Goal: Task Accomplishment & Management: Use online tool/utility

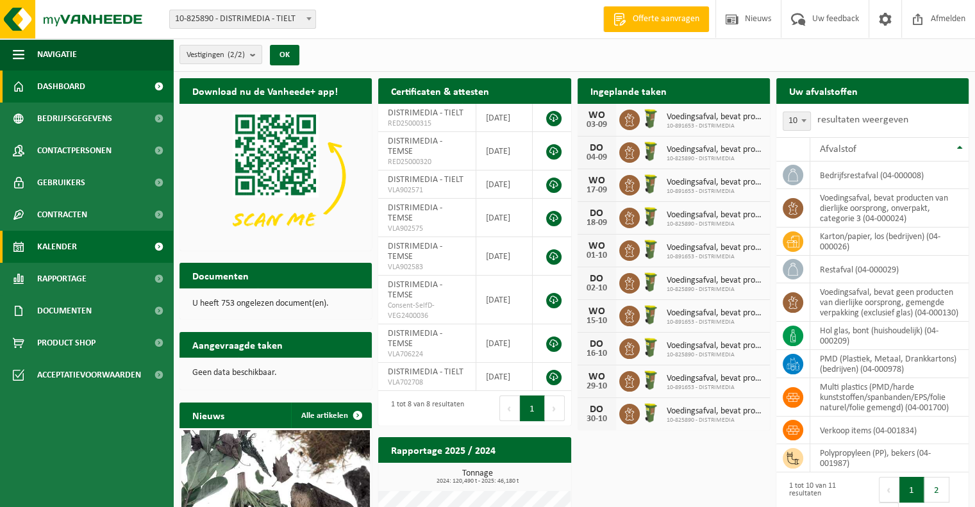
click at [57, 247] on span "Kalender" at bounding box center [57, 247] width 40 height 32
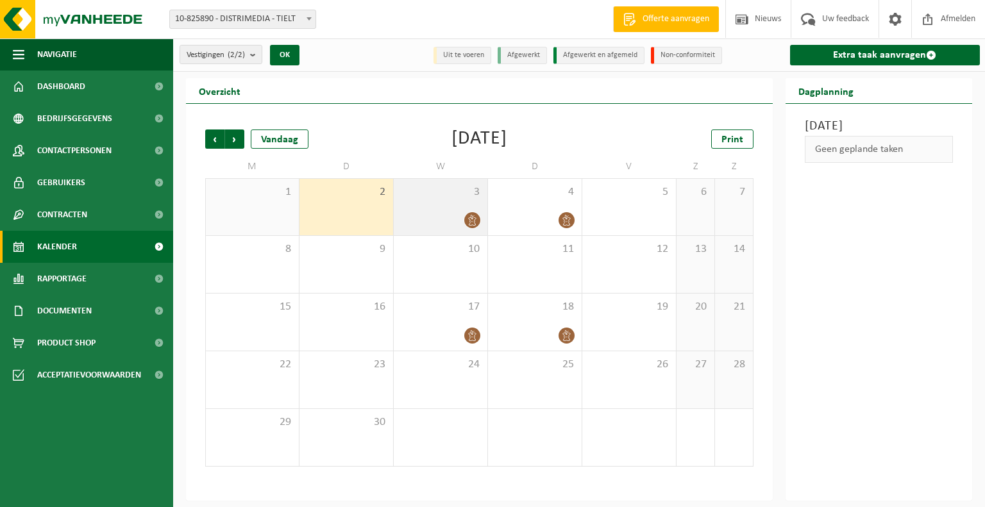
click at [468, 222] on icon at bounding box center [472, 220] width 11 height 11
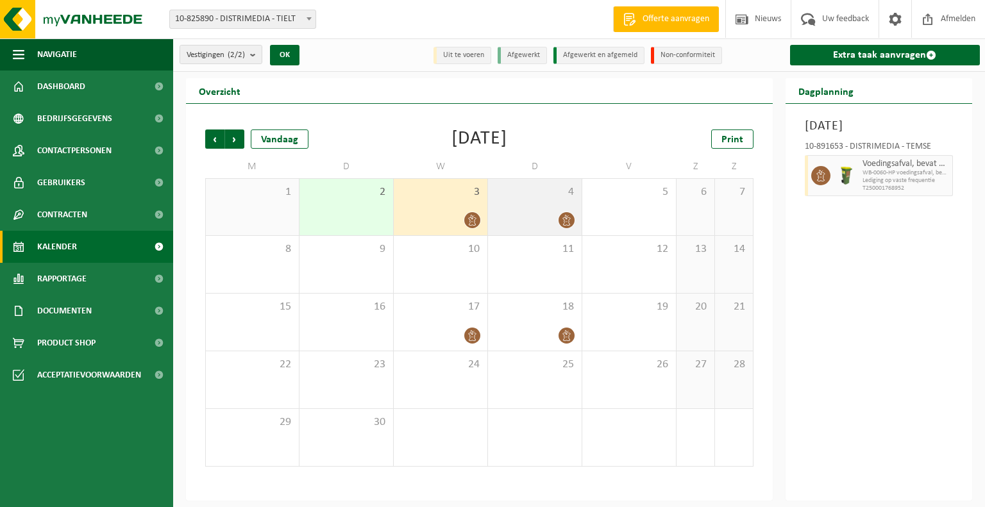
click at [570, 219] on icon at bounding box center [566, 220] width 11 height 11
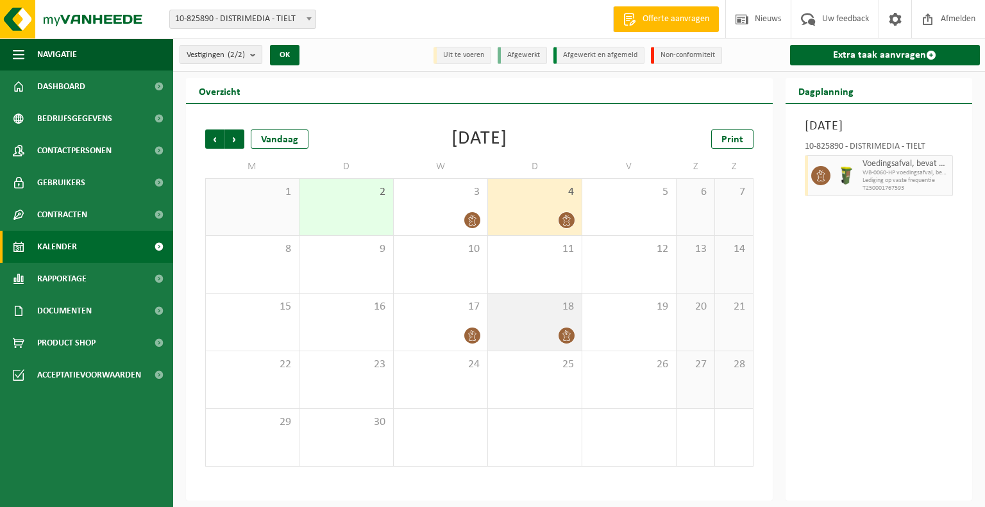
click at [564, 332] on icon at bounding box center [566, 335] width 11 height 11
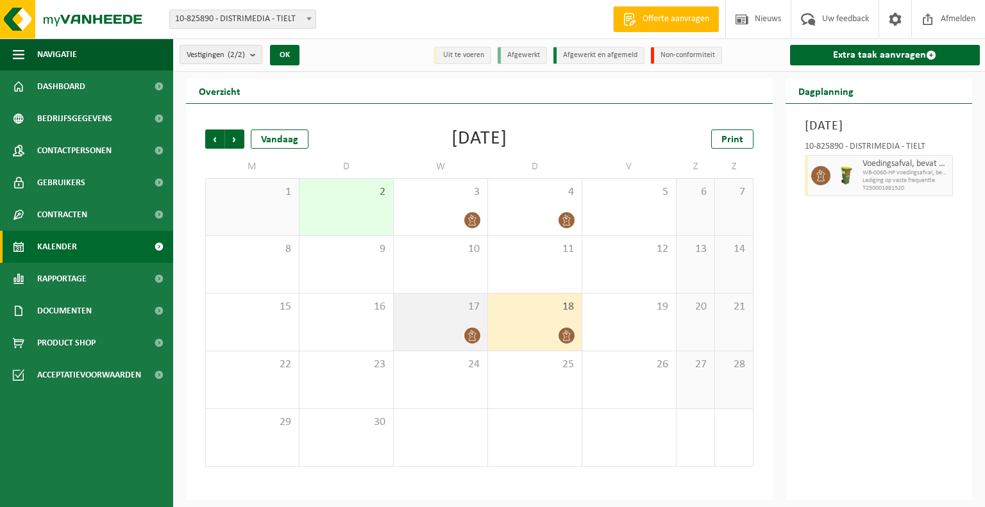
click at [458, 333] on div at bounding box center [440, 335] width 81 height 17
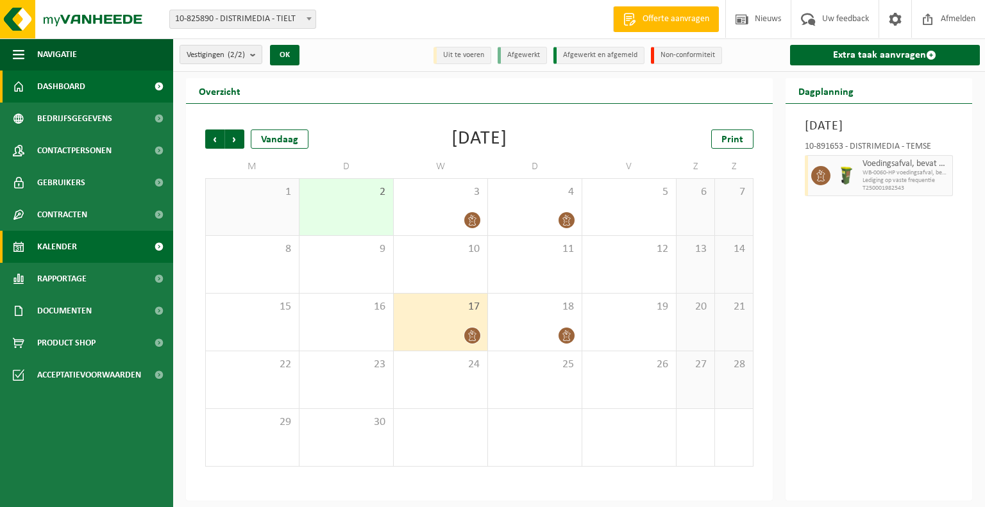
click at [68, 77] on span "Dashboard" at bounding box center [61, 87] width 48 height 32
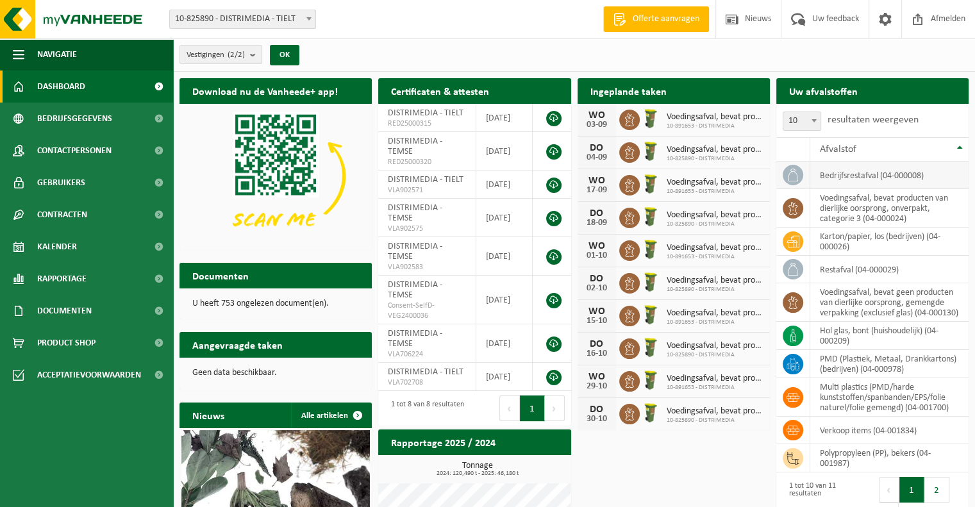
click at [898, 175] on td "bedrijfsrestafval (04-000008)" at bounding box center [889, 176] width 158 height 28
click at [786, 177] on icon at bounding box center [792, 175] width 13 height 13
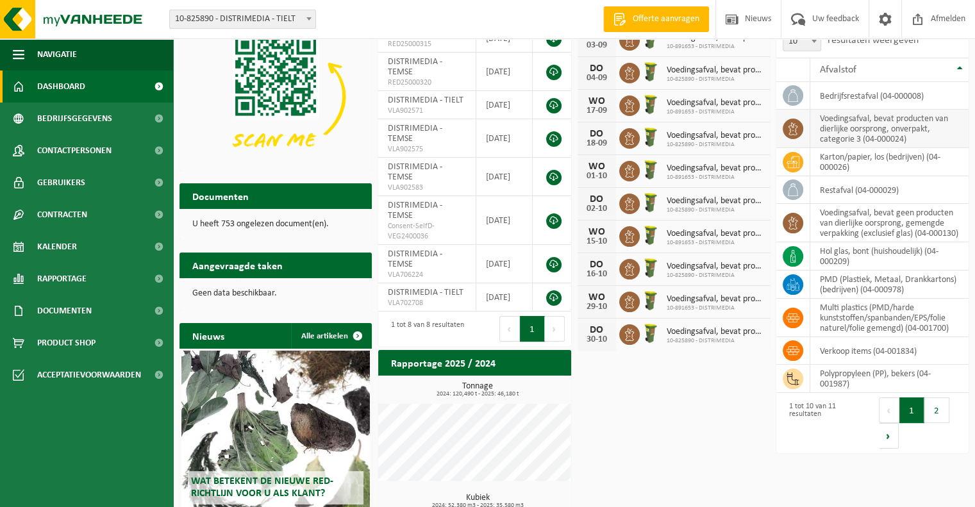
scroll to position [128, 0]
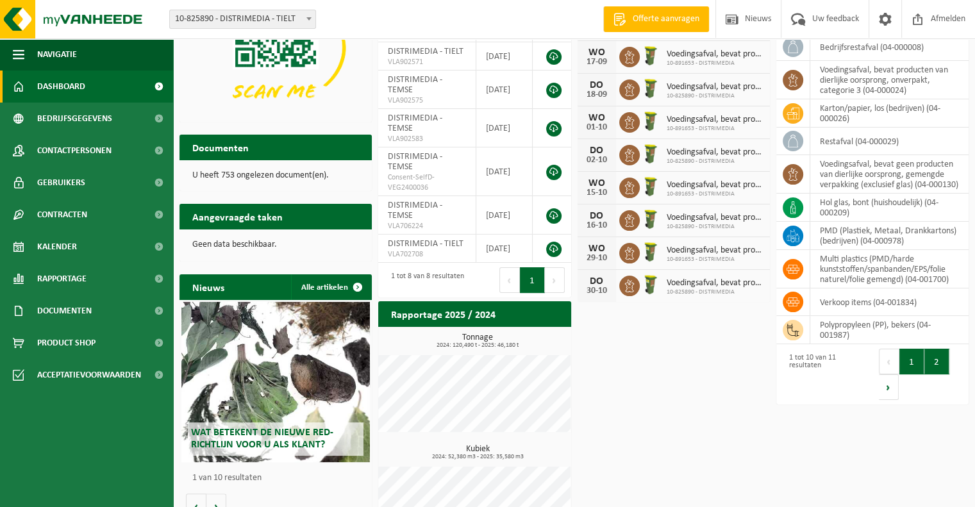
click at [926, 371] on button "2" at bounding box center [936, 362] width 25 height 26
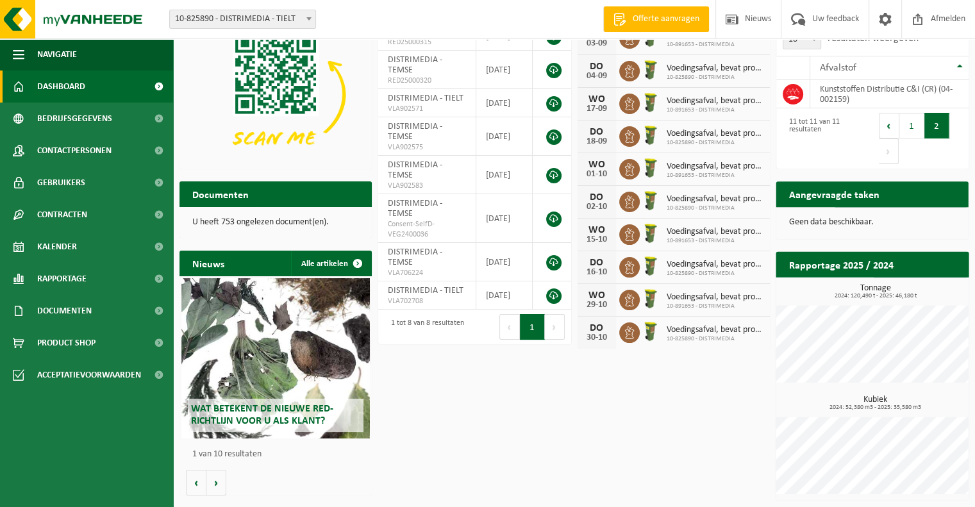
scroll to position [80, 0]
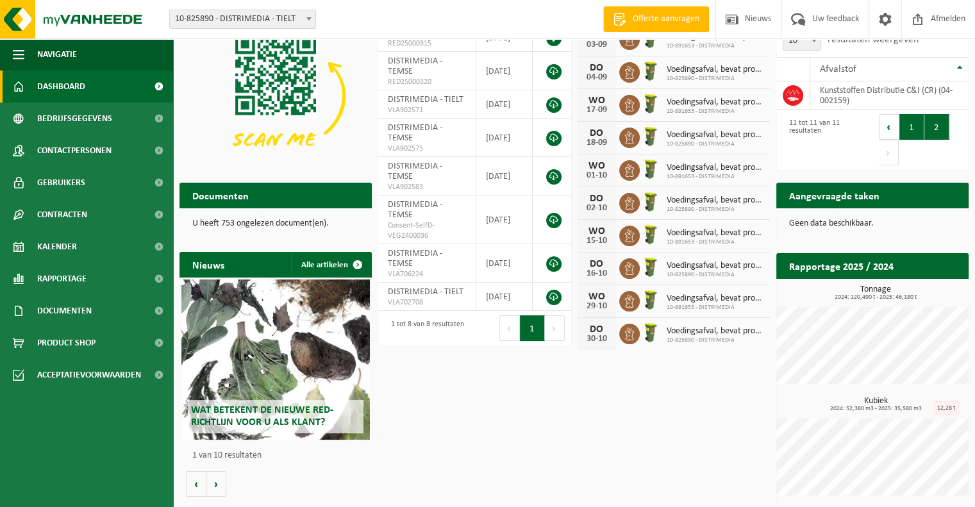
click at [908, 128] on button "1" at bounding box center [911, 127] width 25 height 26
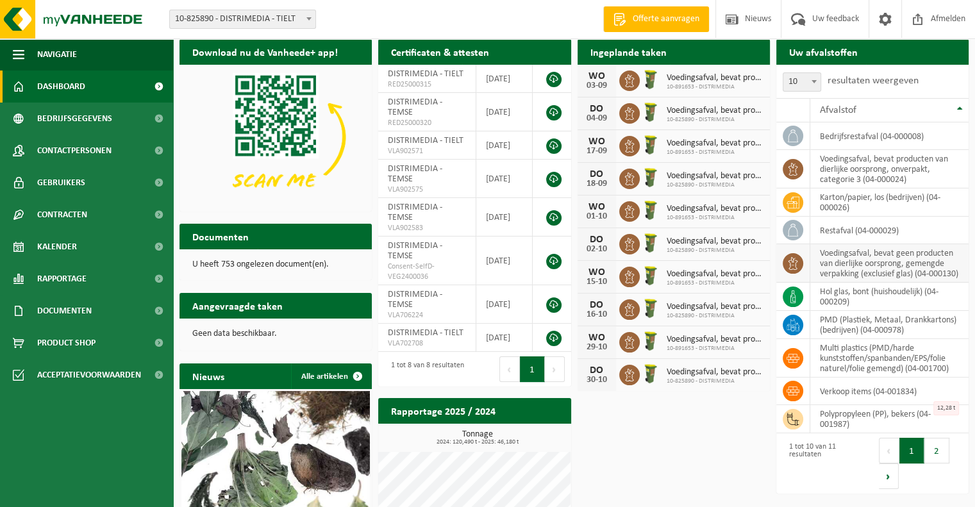
scroll to position [0, 0]
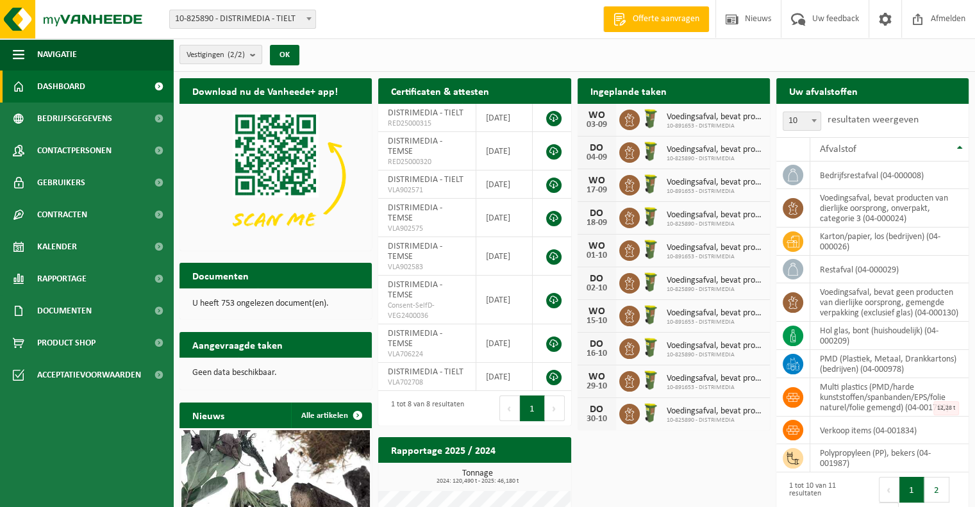
click at [253, 58] on b "submit" at bounding box center [256, 55] width 12 height 18
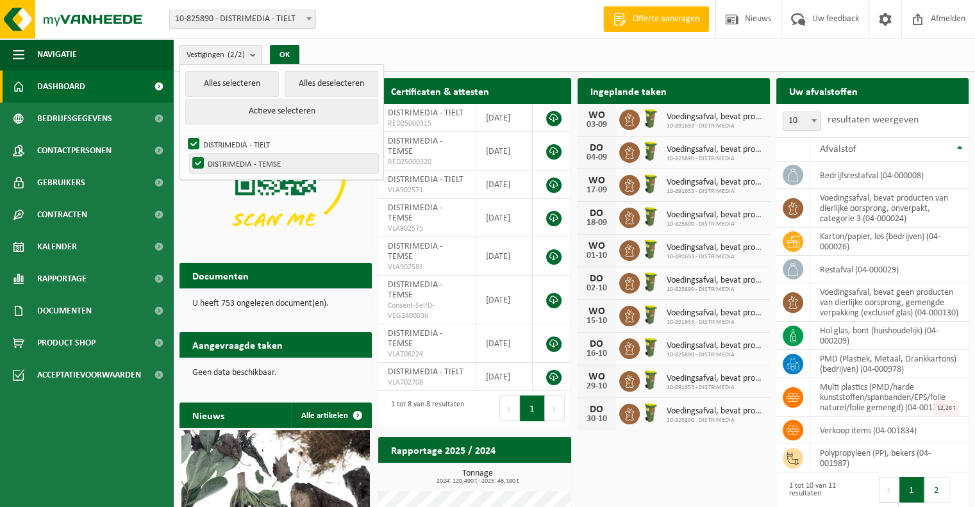
click at [247, 158] on label "DISTRIMEDIA - TEMSE" at bounding box center [284, 163] width 188 height 19
click at [188, 154] on input "DISTRIMEDIA - TEMSE" at bounding box center [187, 153] width 1 height 1
click at [247, 158] on label "DISTRIMEDIA - TEMSE" at bounding box center [284, 163] width 188 height 19
click at [188, 154] on input "DISTRIMEDIA - TEMSE" at bounding box center [187, 153] width 1 height 1
checkbox input "true"
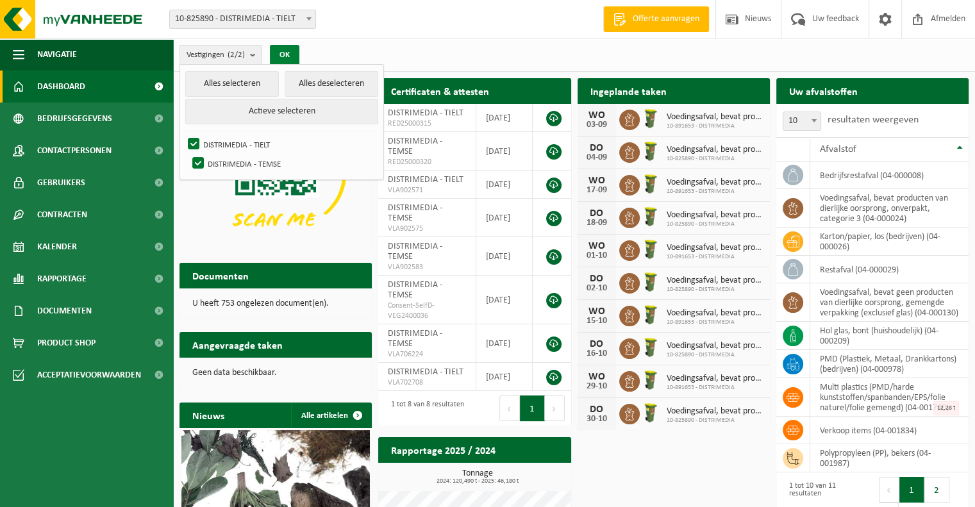
click at [290, 59] on button "OK" at bounding box center [284, 55] width 29 height 21
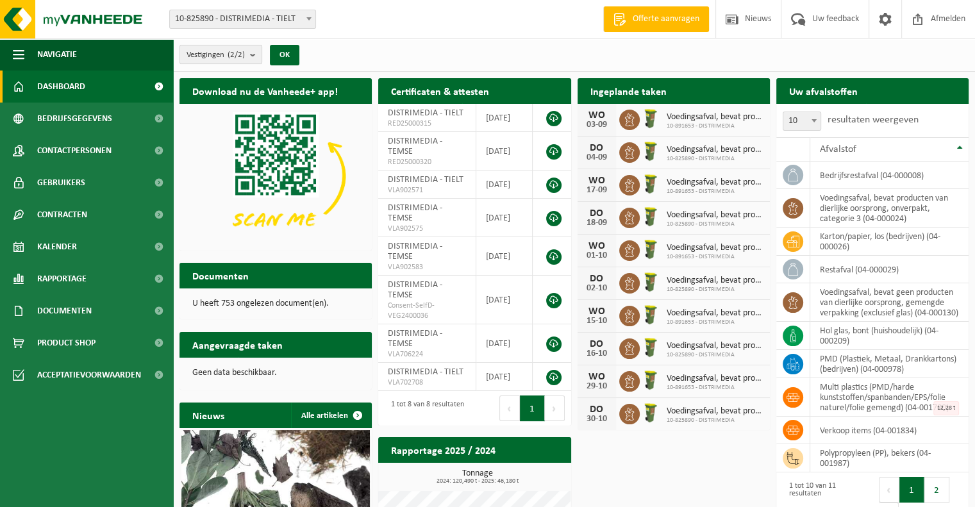
click at [251, 53] on button "Vestigingen (2/2)" at bounding box center [220, 54] width 83 height 19
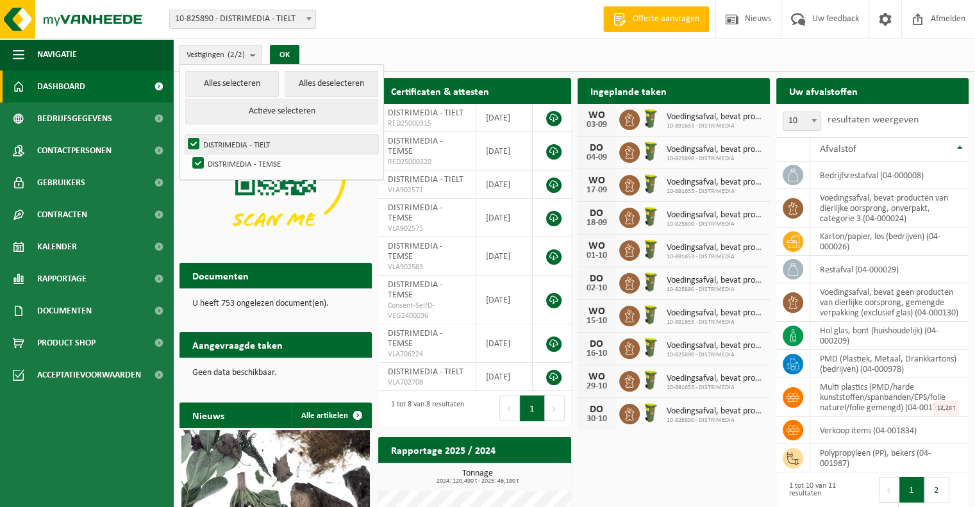
click at [226, 146] on label "DISTRIMEDIA - TIELT" at bounding box center [281, 144] width 193 height 19
click at [183, 135] on input "DISTRIMEDIA - TIELT" at bounding box center [183, 134] width 1 height 1
checkbox input "false"
click at [278, 56] on button "OK" at bounding box center [284, 55] width 29 height 21
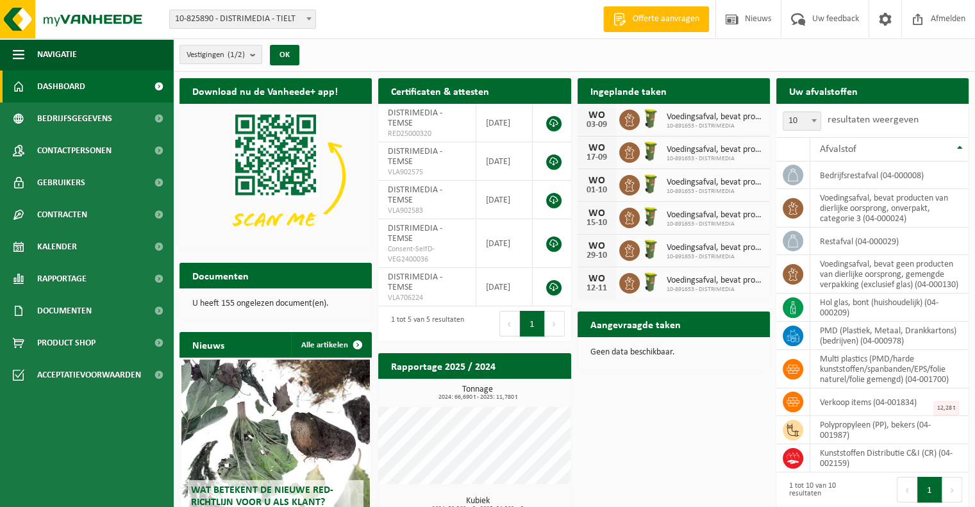
click at [713, 327] on div "Aangevraagde taken Toon de aangevraagde taken" at bounding box center [674, 325] width 192 height 26
click at [63, 242] on span "Kalender" at bounding box center [57, 247] width 40 height 32
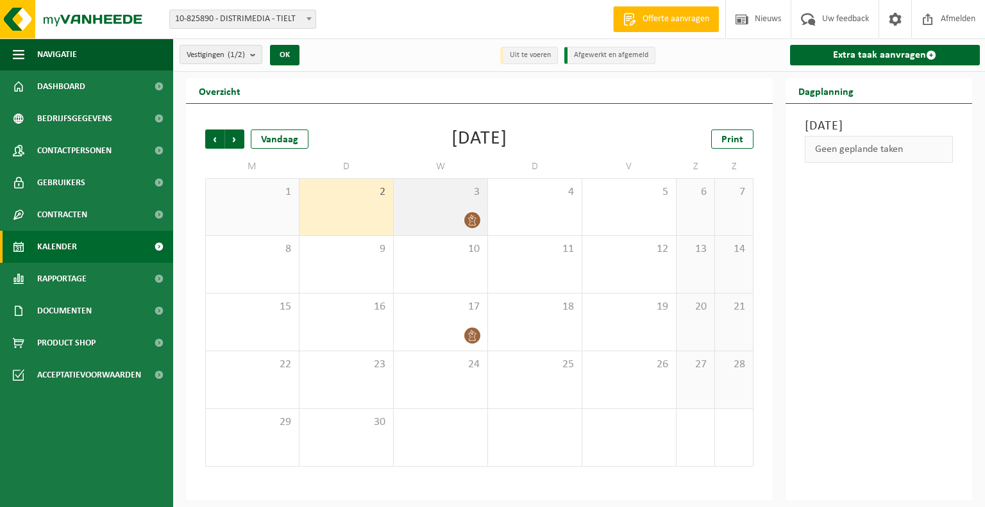
click at [463, 217] on div at bounding box center [471, 220] width 17 height 17
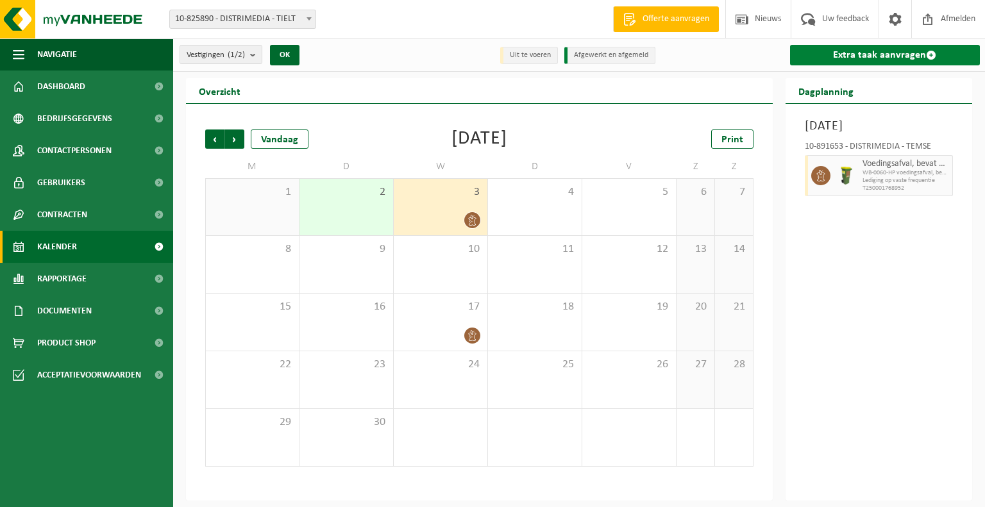
click at [851, 51] on link "Extra taak aanvragen" at bounding box center [885, 55] width 190 height 21
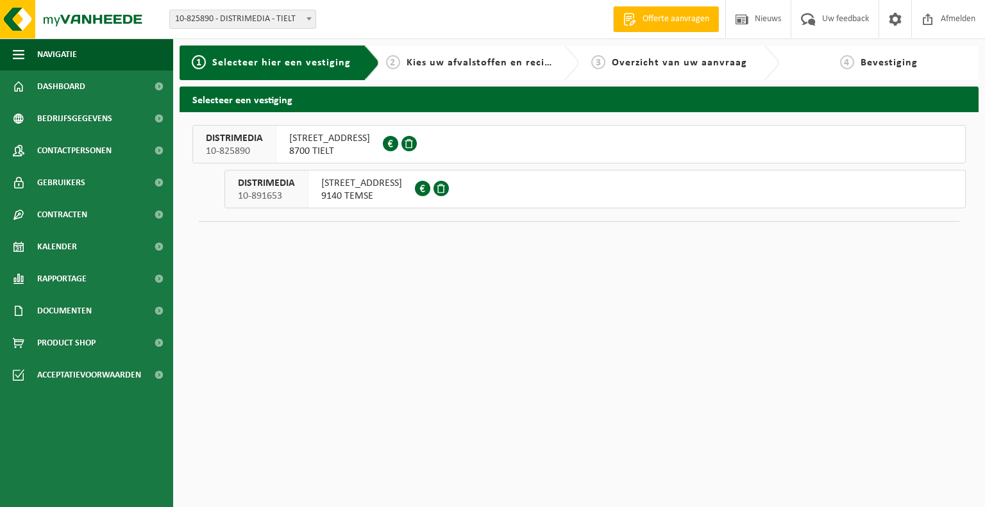
click at [354, 194] on span "9140 TEMSE" at bounding box center [361, 196] width 81 height 13
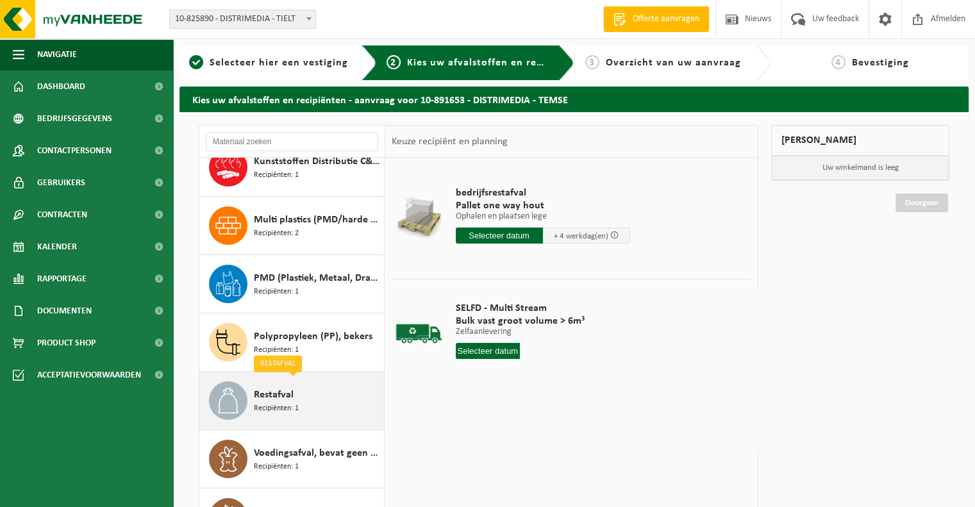
scroll to position [138, 0]
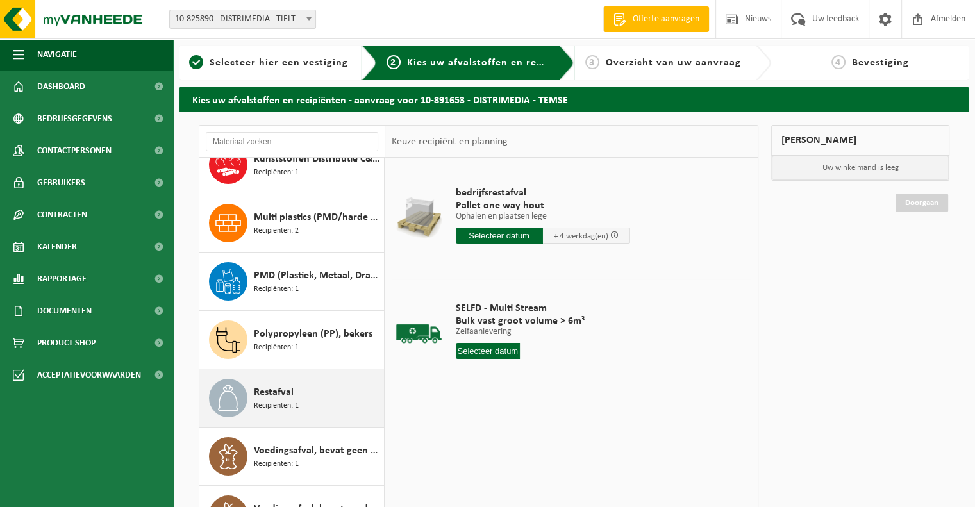
click at [313, 407] on div "Restafval Recipiënten: 1" at bounding box center [317, 398] width 127 height 38
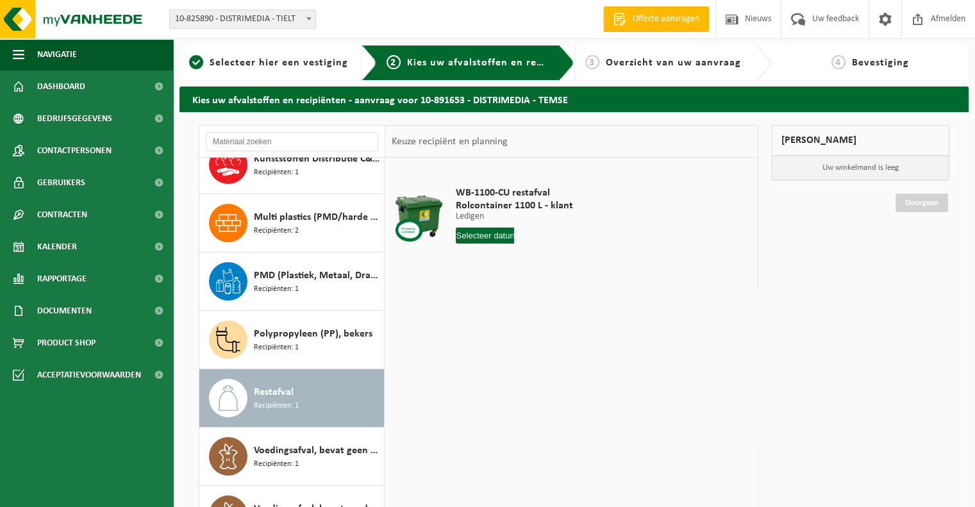
click at [479, 236] on input "text" at bounding box center [485, 236] width 59 height 16
click at [626, 226] on td "WB-1100-CU restafval Rolcontainer 1100 L - klant Ledigen Ledigen Ledigen 5 Aant…" at bounding box center [599, 218] width 306 height 108
click at [474, 233] on input "text" at bounding box center [485, 236] width 59 height 16
click at [514, 328] on div "10" at bounding box center [512, 329] width 22 height 21
type input "Van 2025-09-10"
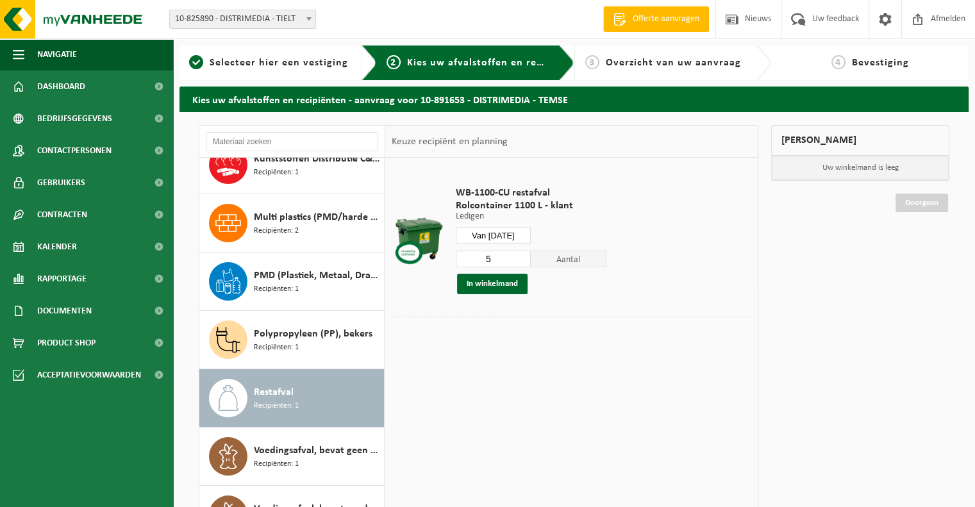
drag, startPoint x: 503, startPoint y: 253, endPoint x: 477, endPoint y: 253, distance: 26.3
click at [477, 253] on input "5" at bounding box center [494, 259] width 76 height 17
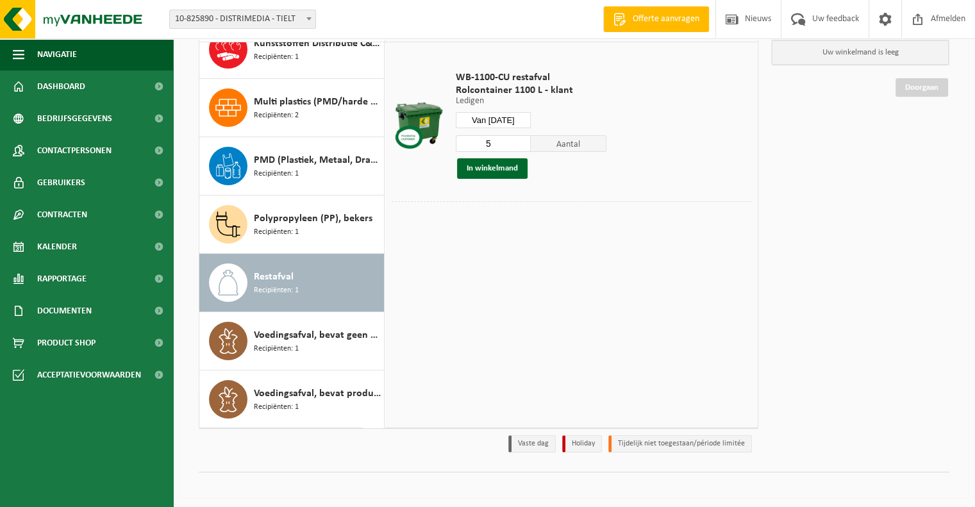
scroll to position [118, 0]
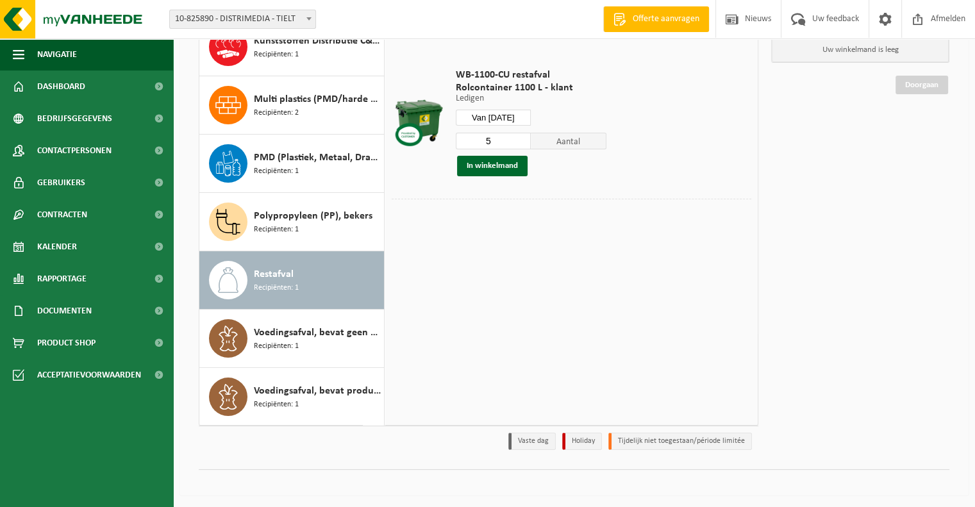
click at [518, 113] on input "Van [DATE]" at bounding box center [494, 118] width 76 height 16
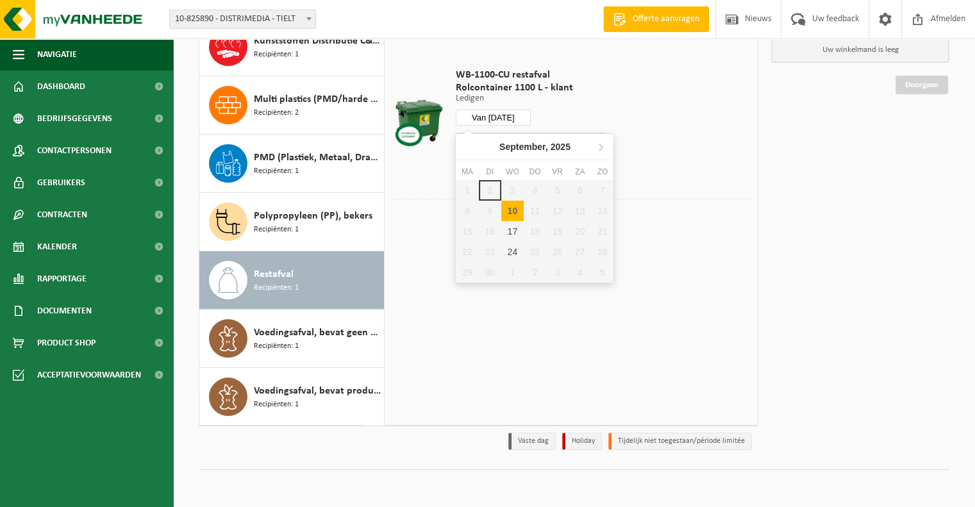
click at [513, 190] on div "1 2 3 4 5 6 7 8 9 10 11 12 13 14 15 16 17 18 19 20 21 22 23 24 25 26 27 28 29 3…" at bounding box center [535, 231] width 158 height 103
click at [617, 107] on td "WB-1100-CU restafval Rolcontainer 1100 L - klant Ledigen Ledigen Ledigen Van 20…" at bounding box center [599, 122] width 306 height 153
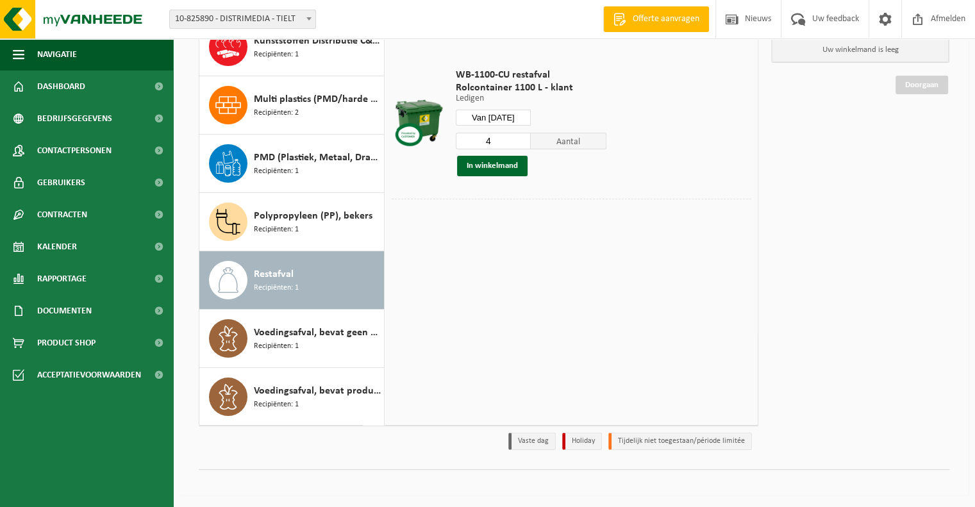
click at [522, 144] on input "4" at bounding box center [494, 141] width 76 height 17
click at [521, 138] on input "5" at bounding box center [494, 141] width 76 height 17
click at [521, 138] on input "6" at bounding box center [494, 141] width 76 height 17
type input "7"
click at [523, 136] on input "7" at bounding box center [494, 141] width 76 height 17
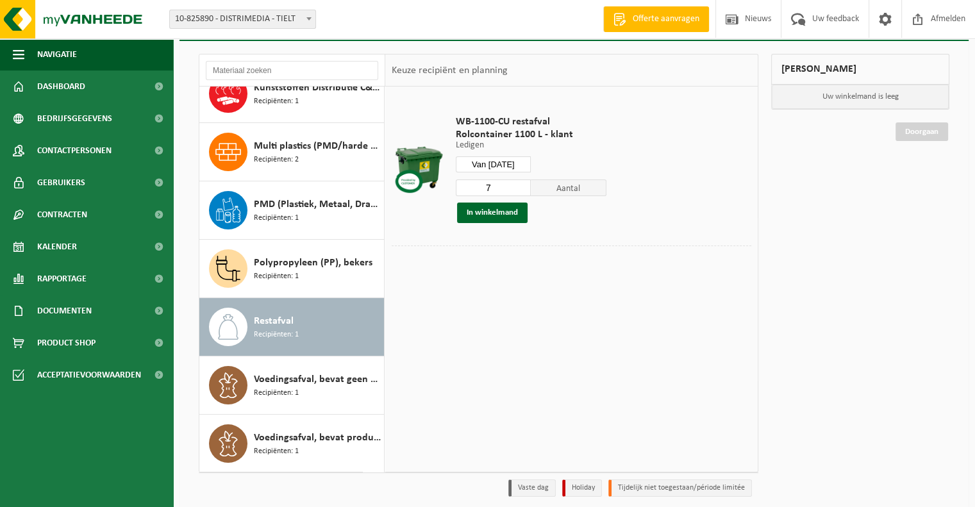
scroll to position [0, 0]
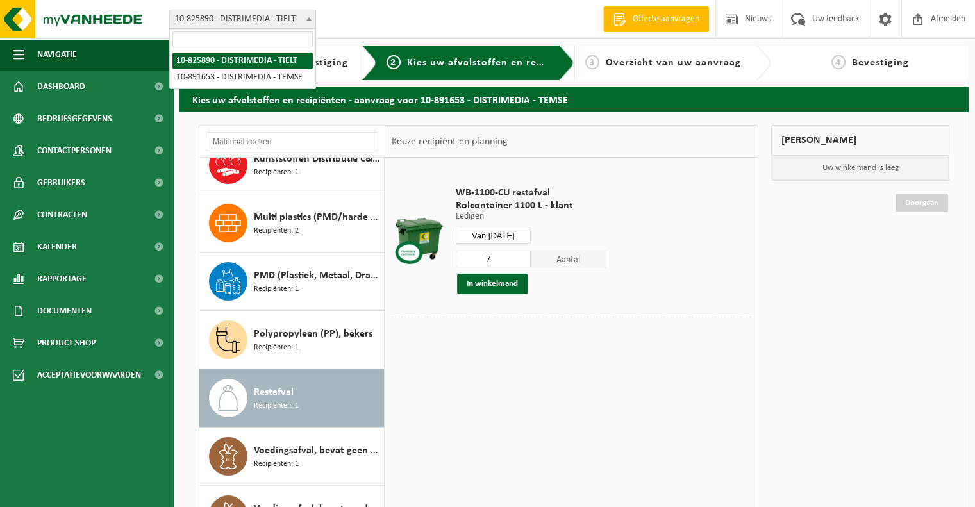
click at [313, 22] on span at bounding box center [309, 18] width 13 height 17
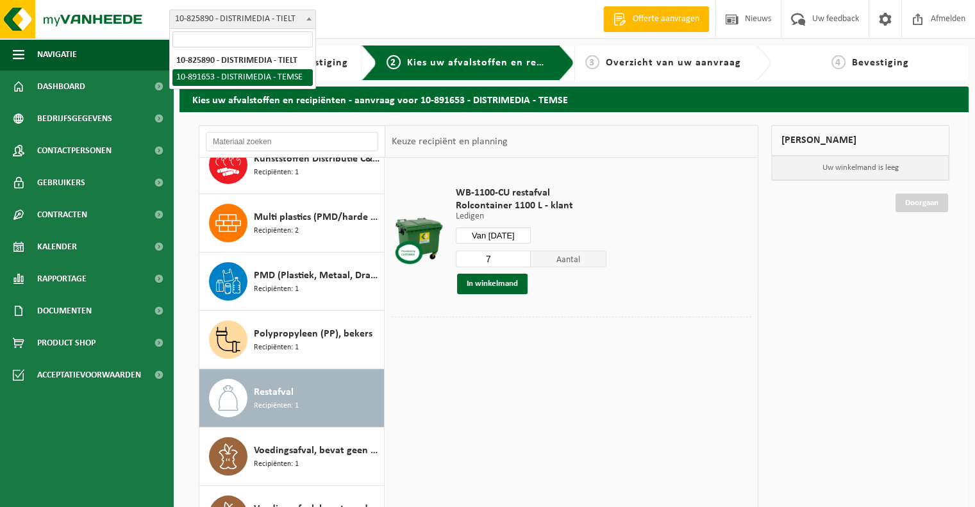
select select "114944"
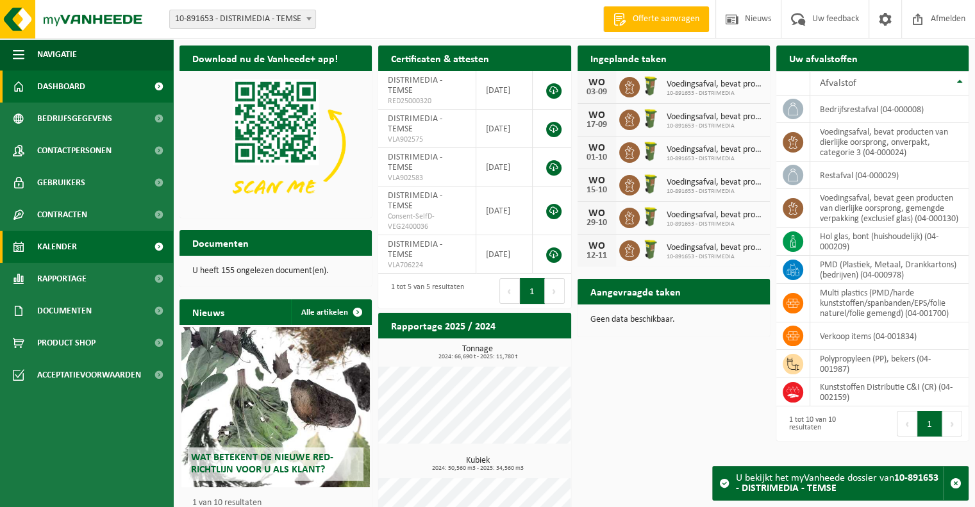
click at [59, 251] on span "Kalender" at bounding box center [57, 247] width 40 height 32
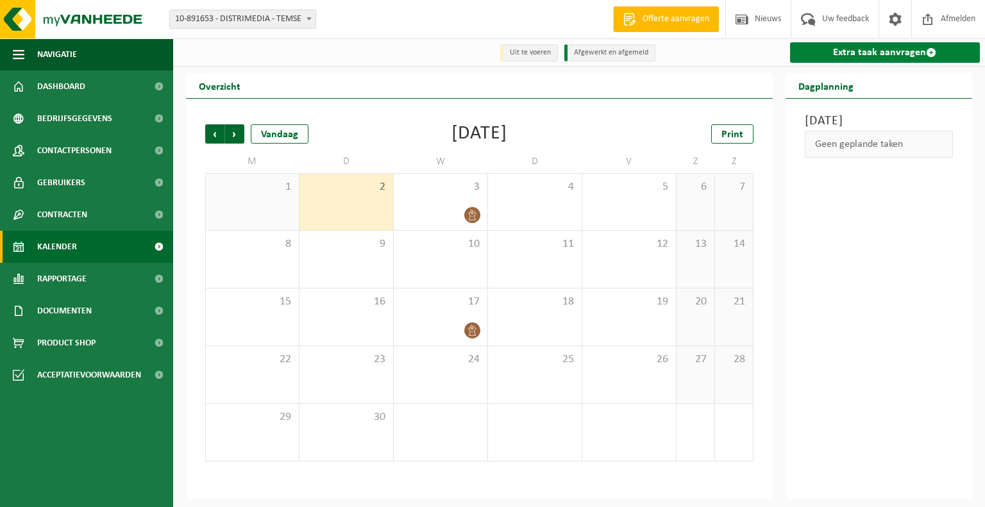
click at [873, 56] on link "Extra taak aanvragen" at bounding box center [885, 52] width 190 height 21
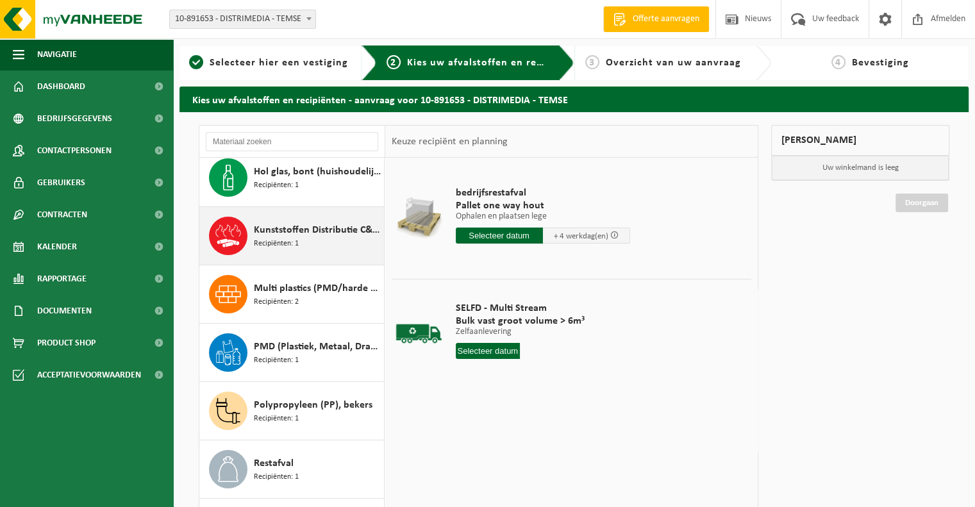
scroll to position [128, 0]
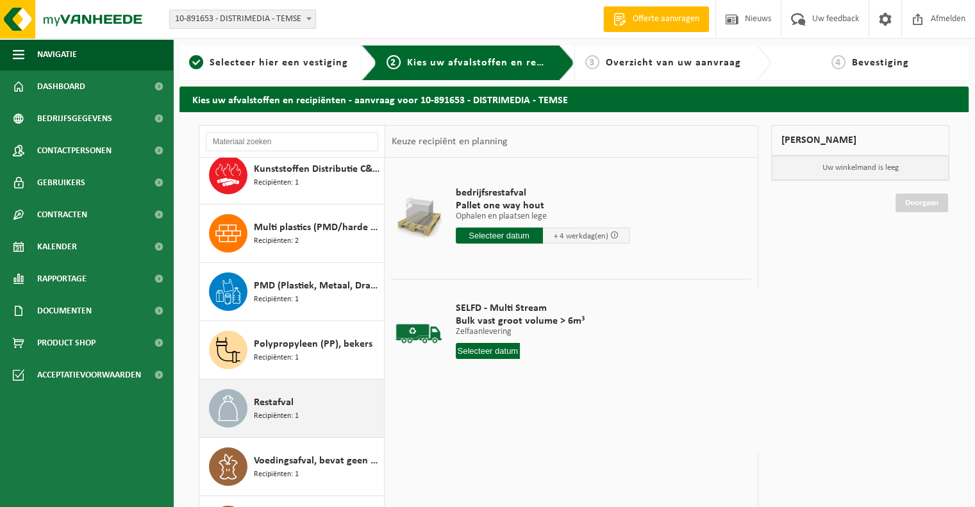
click at [277, 397] on span "Restafval" at bounding box center [274, 402] width 40 height 15
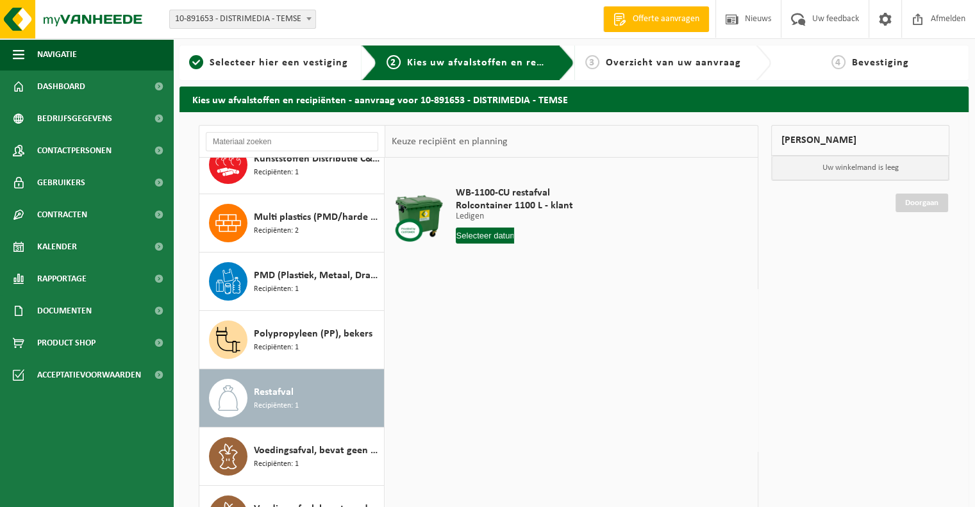
click at [474, 236] on input "text" at bounding box center [485, 236] width 59 height 16
click at [511, 330] on div "10" at bounding box center [512, 329] width 22 height 21
type input "Van [DATE]"
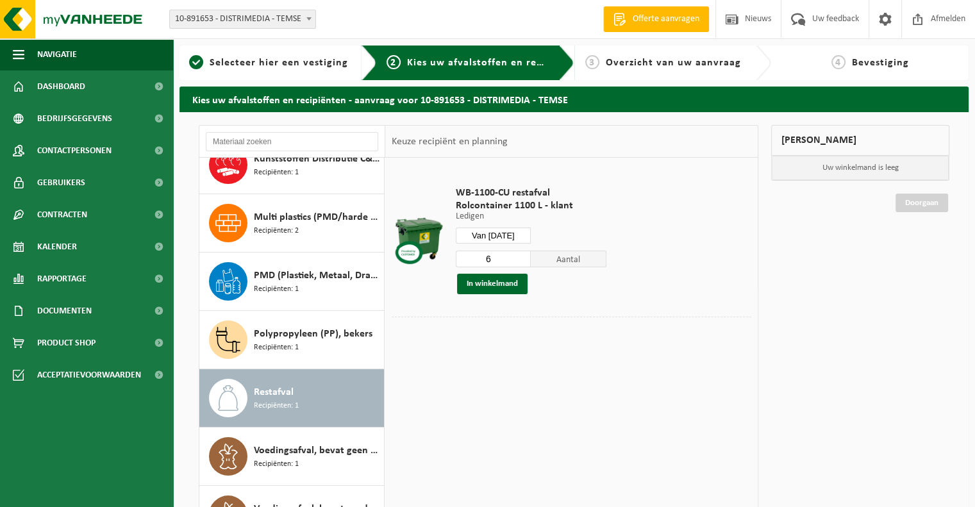
click at [520, 256] on input "6" at bounding box center [494, 259] width 76 height 17
type input "7"
click at [520, 256] on input "7" at bounding box center [494, 259] width 76 height 17
click at [500, 284] on button "In winkelmand" at bounding box center [492, 284] width 71 height 21
